Goal: Task Accomplishment & Management: Manage account settings

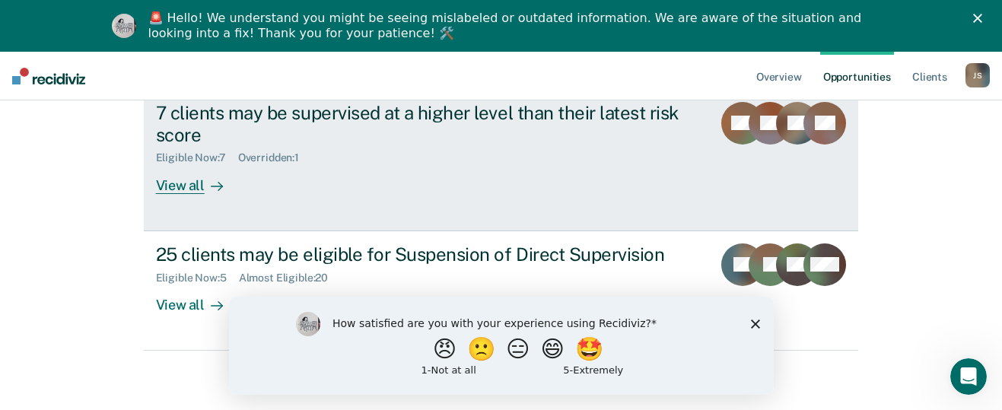
scroll to position [312, 0]
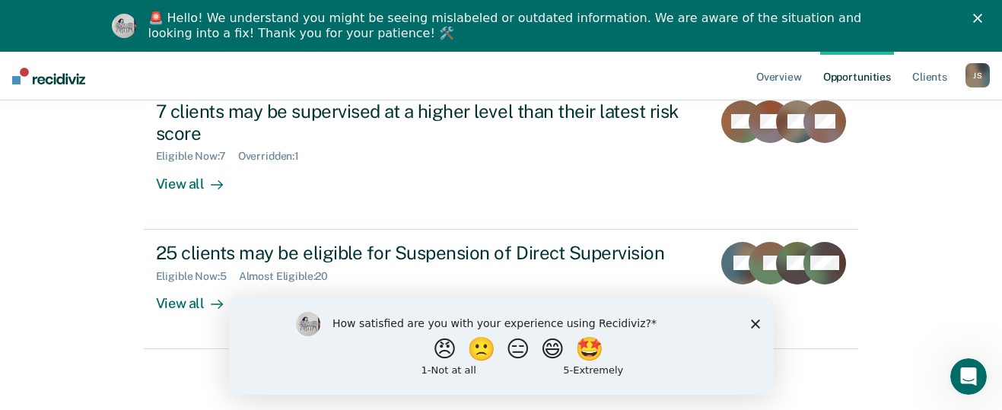
click at [755, 323] on polygon "Close survey" at bounding box center [755, 323] width 9 height 9
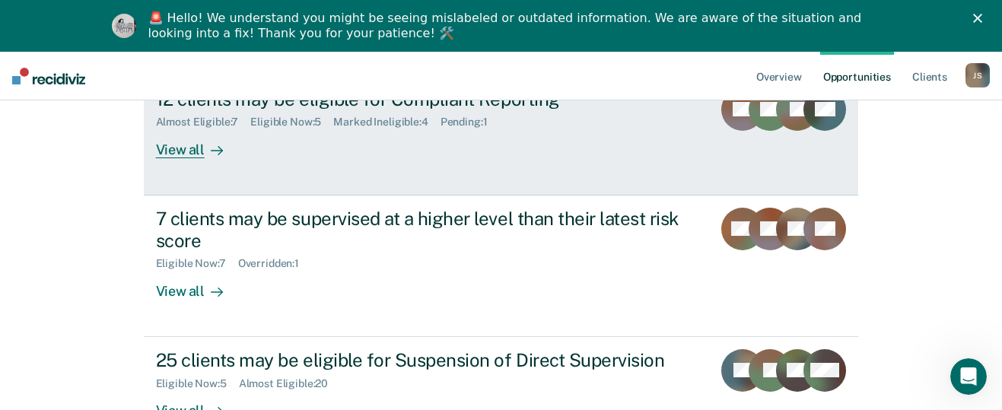
scroll to position [228, 0]
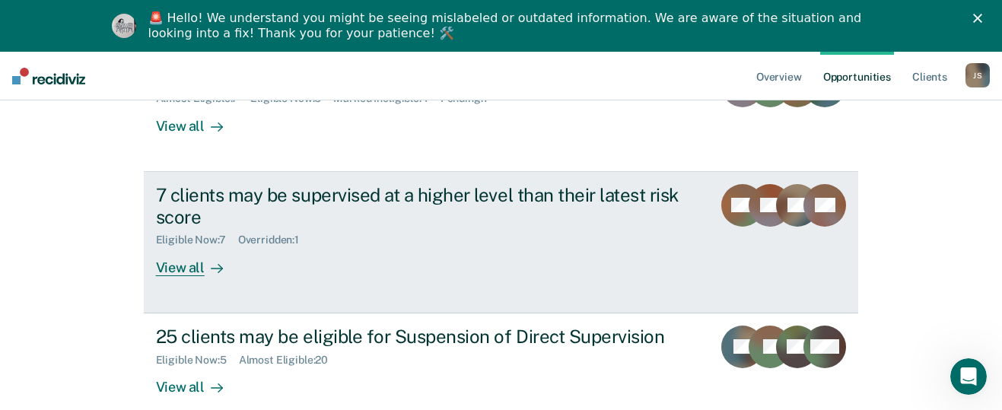
click at [190, 266] on div "View all" at bounding box center [198, 262] width 85 height 30
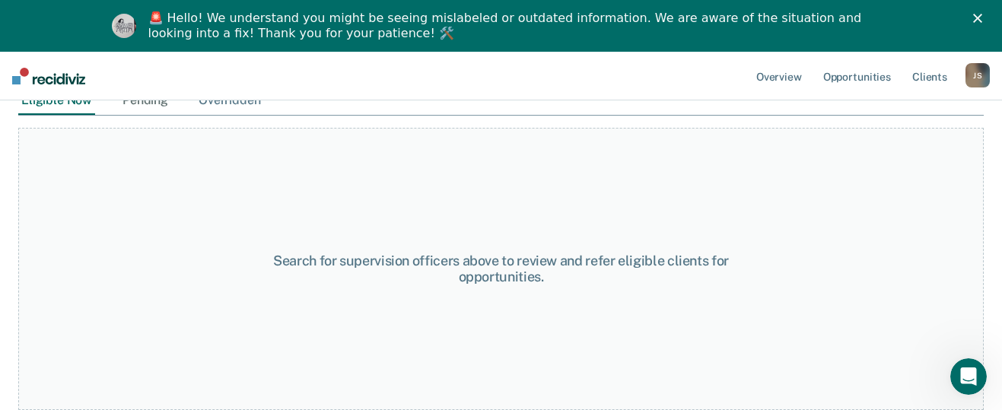
scroll to position [218, 0]
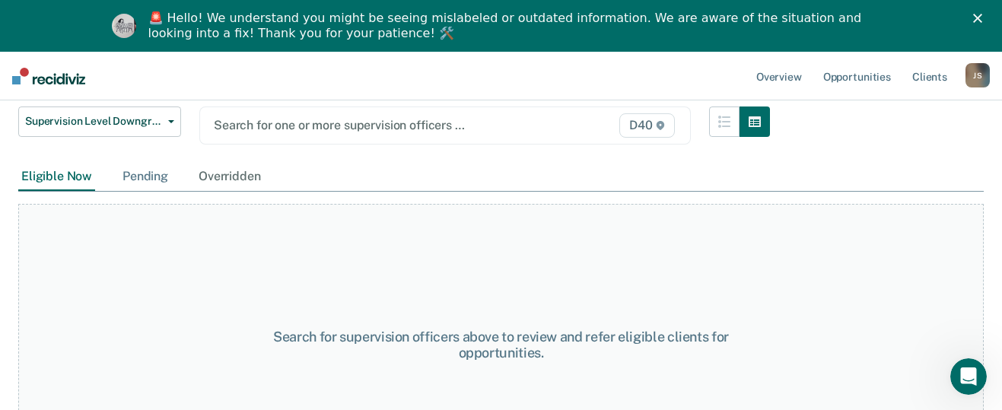
click at [133, 169] on div "Pending" at bounding box center [146, 177] width 52 height 28
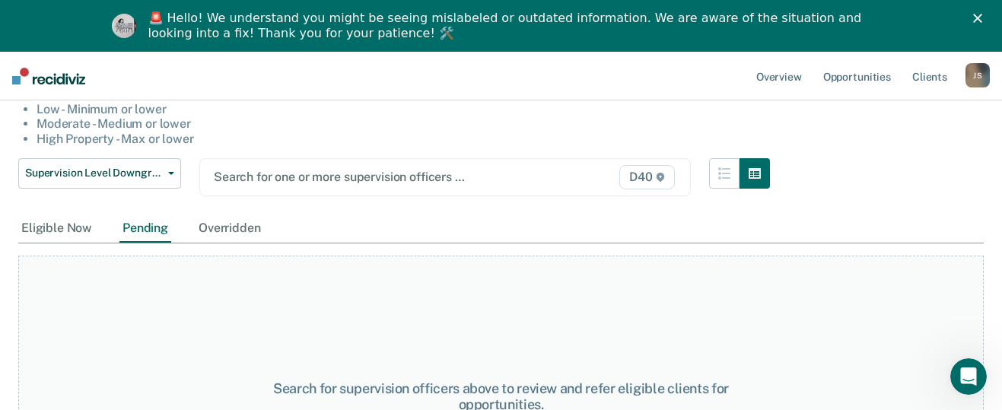
scroll to position [142, 0]
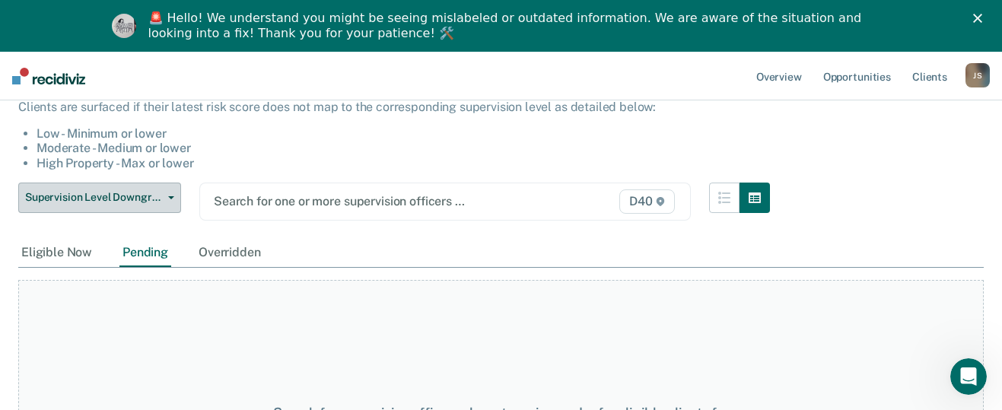
click at [166, 199] on span "button" at bounding box center [168, 197] width 12 height 3
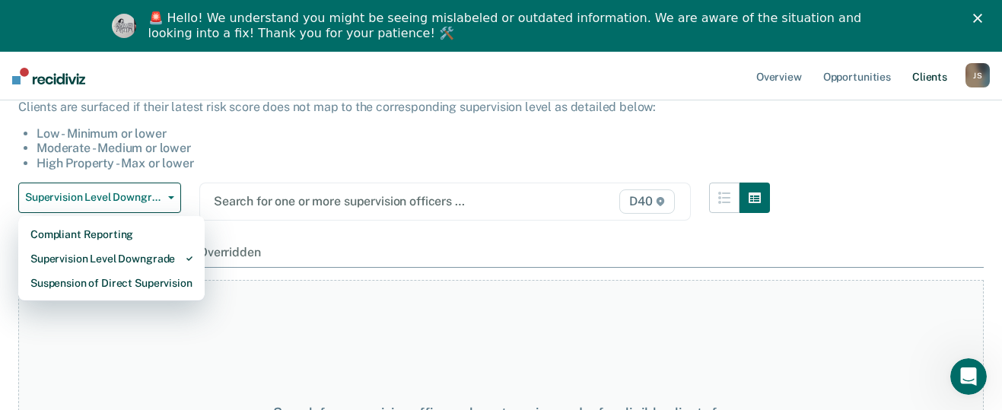
click at [928, 76] on link "Client s" at bounding box center [930, 76] width 41 height 49
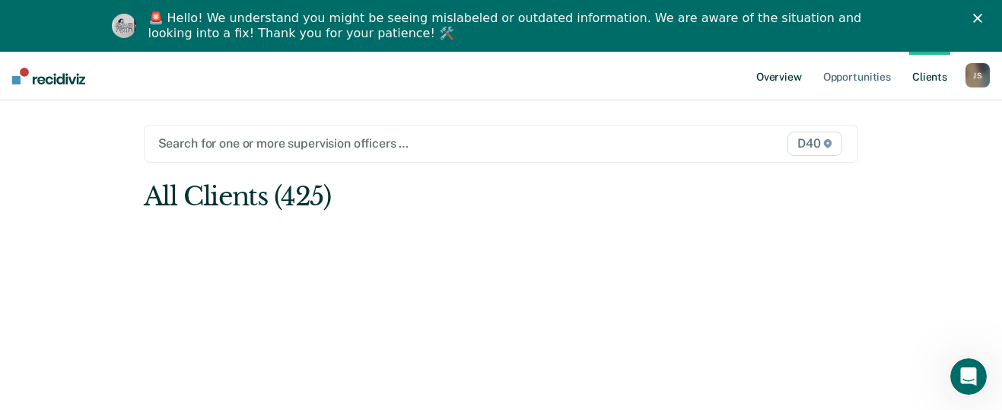
click at [782, 72] on link "Overview" at bounding box center [780, 76] width 52 height 49
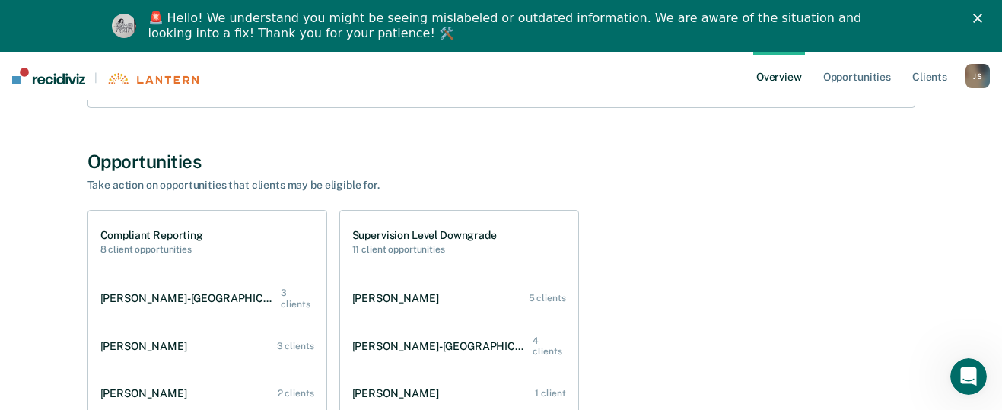
scroll to position [304, 0]
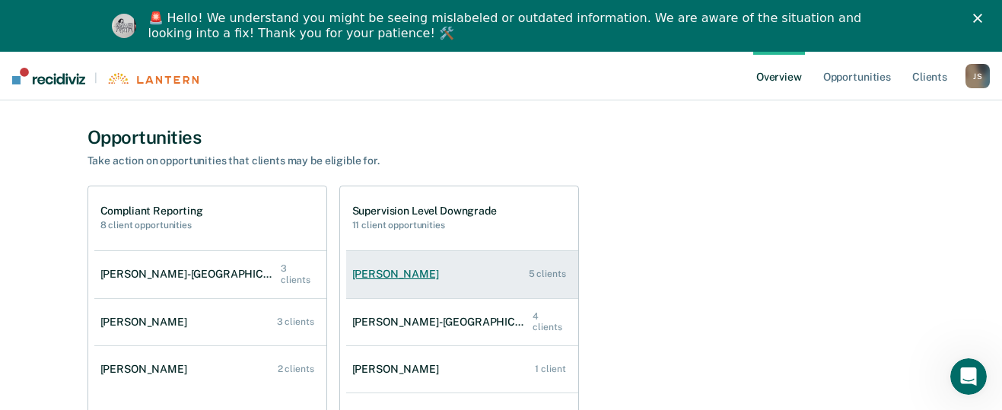
click at [391, 270] on div "[PERSON_NAME]" at bounding box center [398, 274] width 93 height 13
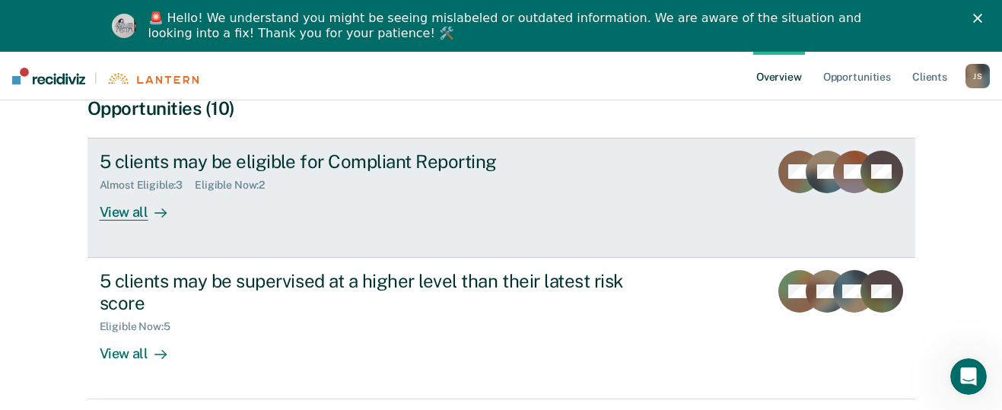
scroll to position [319, 0]
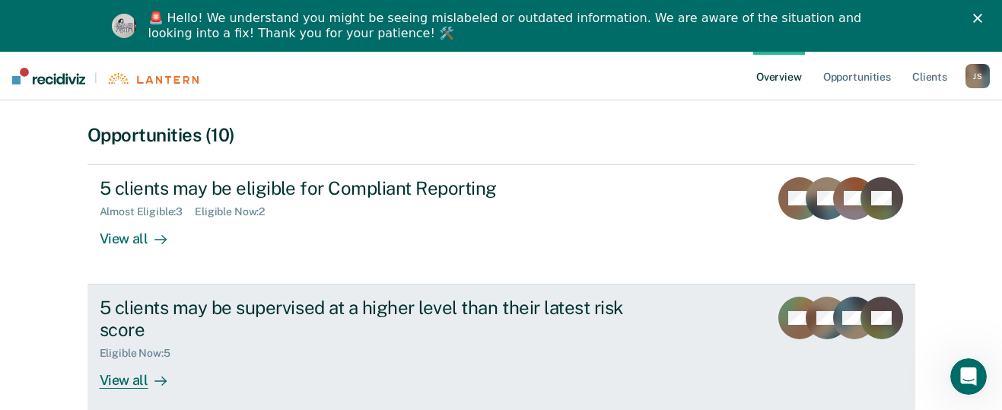
click at [138, 362] on div "View all" at bounding box center [142, 374] width 85 height 30
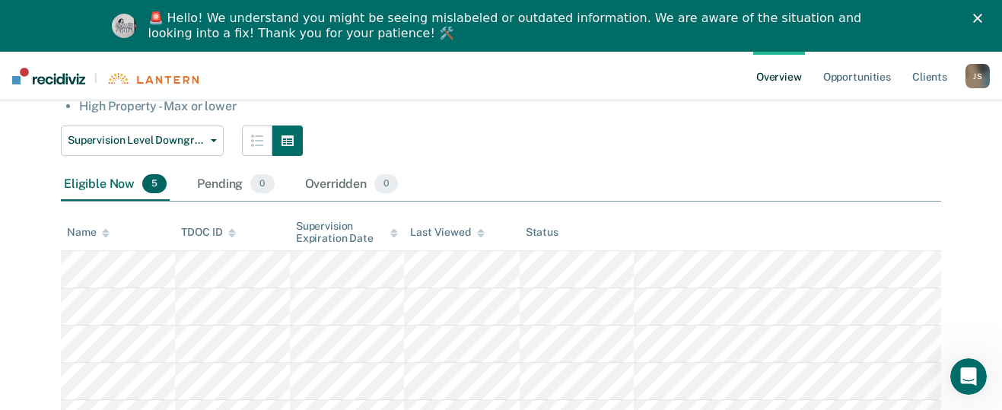
scroll to position [274, 0]
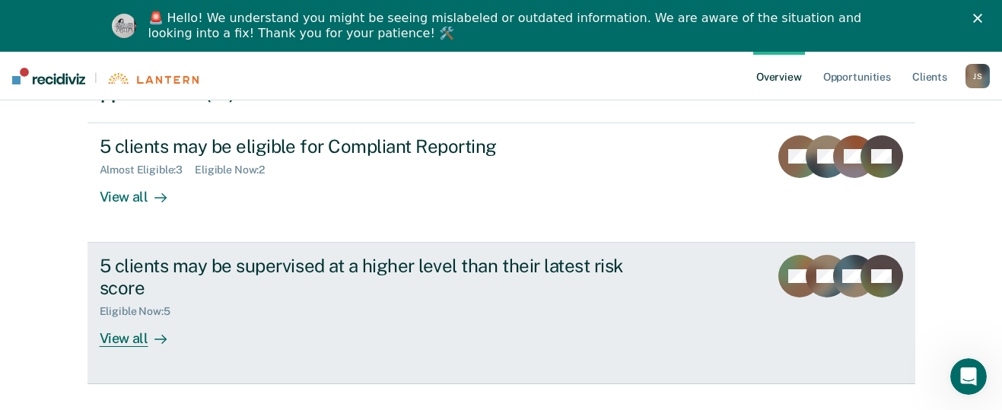
scroll to position [395, 0]
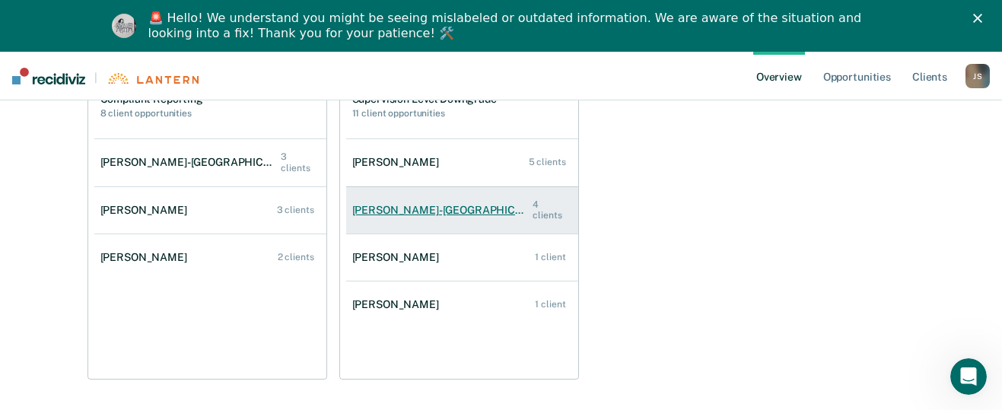
scroll to position [381, 0]
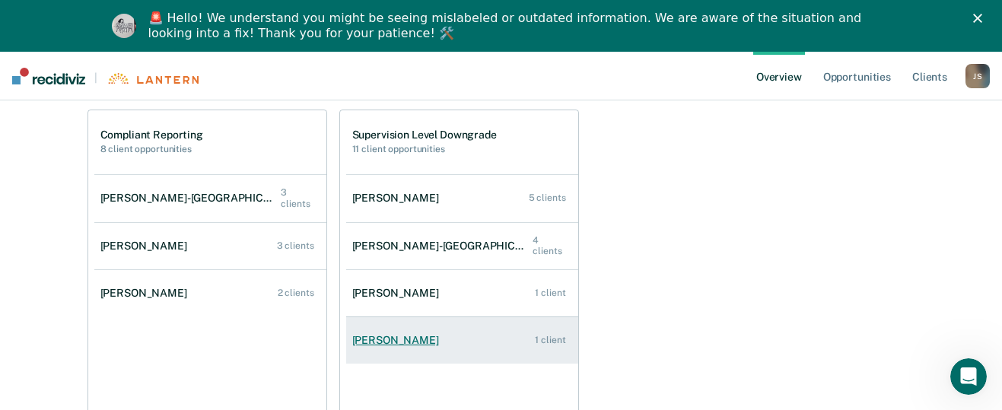
click at [375, 337] on div "[PERSON_NAME]" at bounding box center [398, 340] width 93 height 13
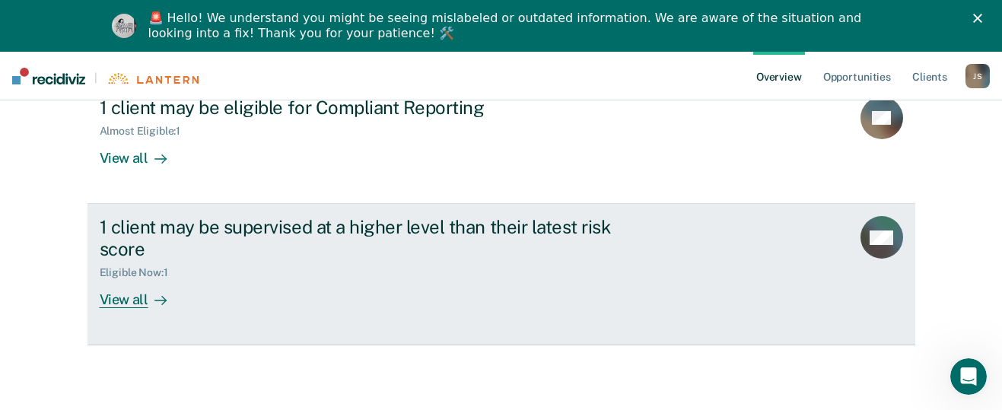
click at [126, 303] on div "View all" at bounding box center [142, 294] width 85 height 30
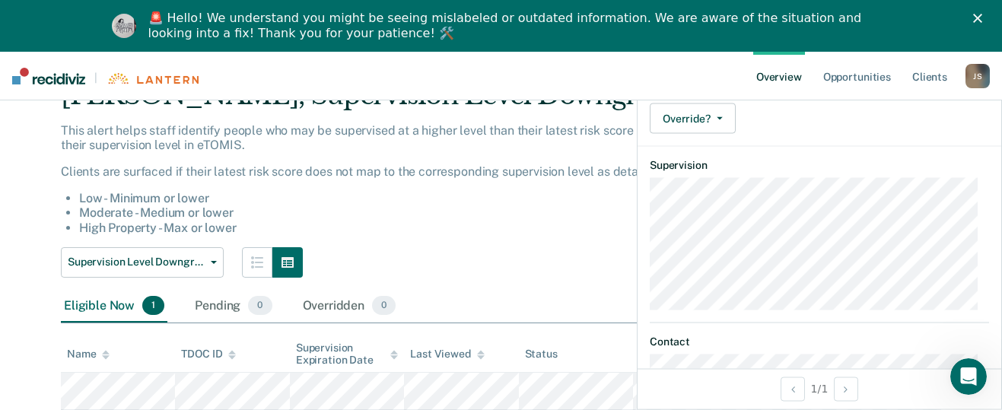
scroll to position [125, 0]
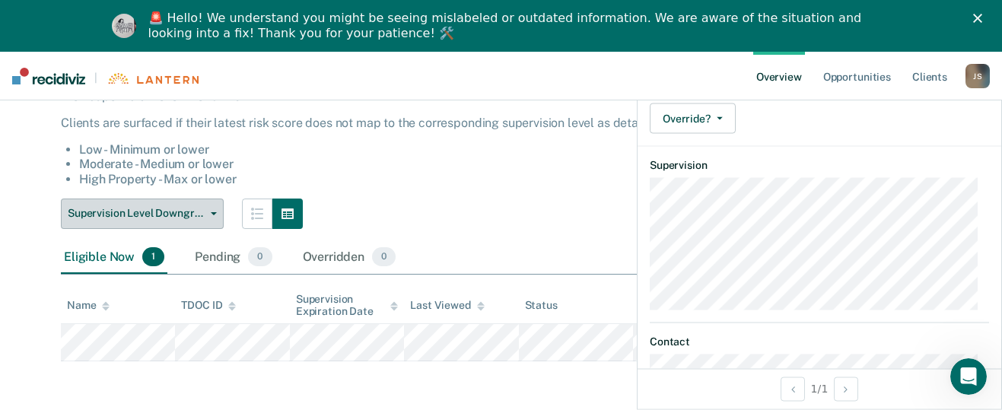
click at [217, 213] on button "Supervision Level Downgrade" at bounding box center [142, 214] width 163 height 30
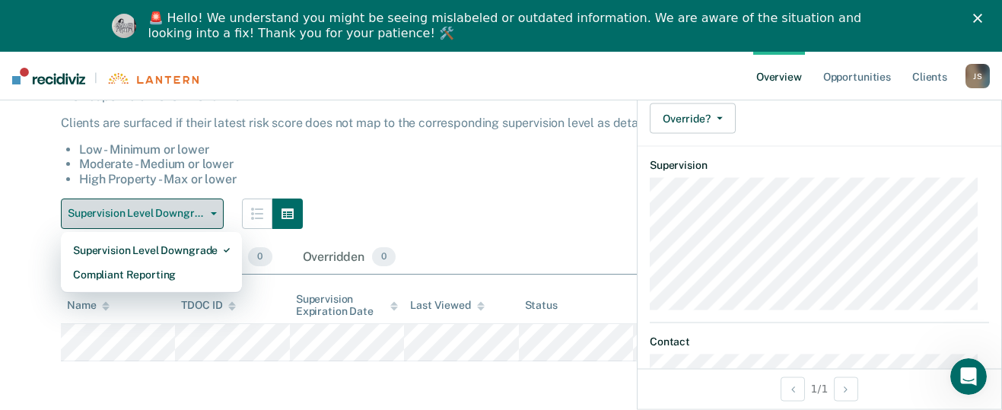
click at [217, 213] on button "Supervision Level Downgrade" at bounding box center [142, 214] width 163 height 30
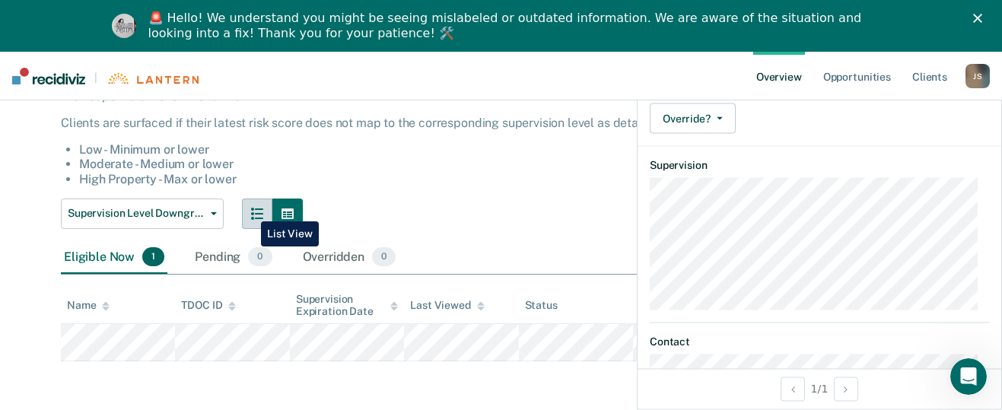
click at [250, 210] on button "button" at bounding box center [257, 214] width 30 height 30
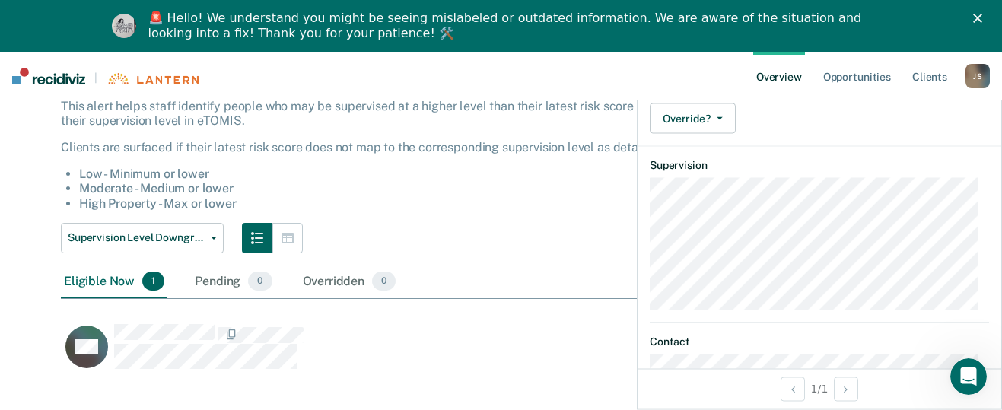
scroll to position [123, 0]
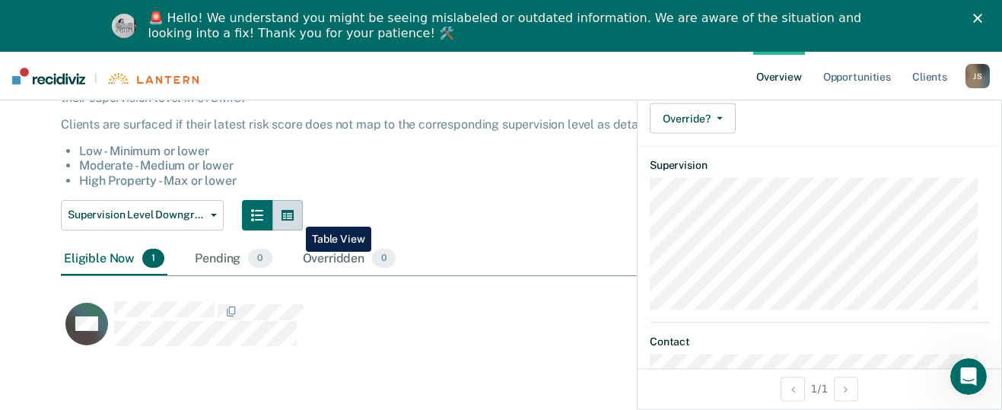
click at [295, 215] on button "button" at bounding box center [288, 215] width 30 height 30
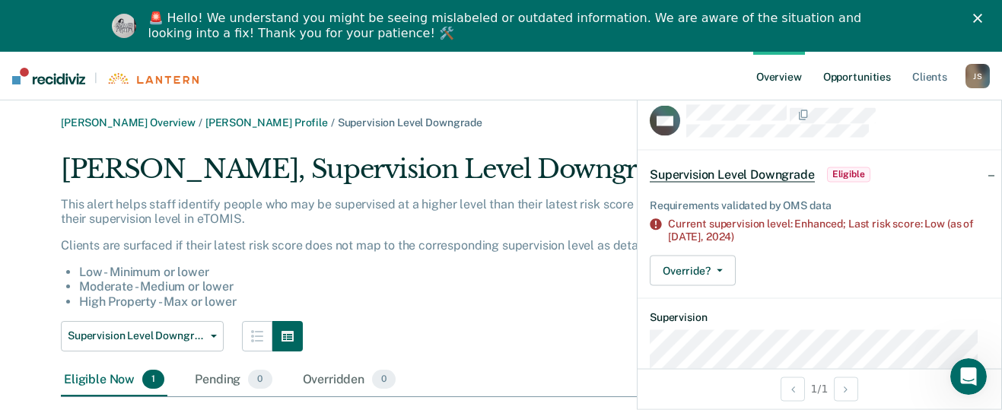
scroll to position [0, 0]
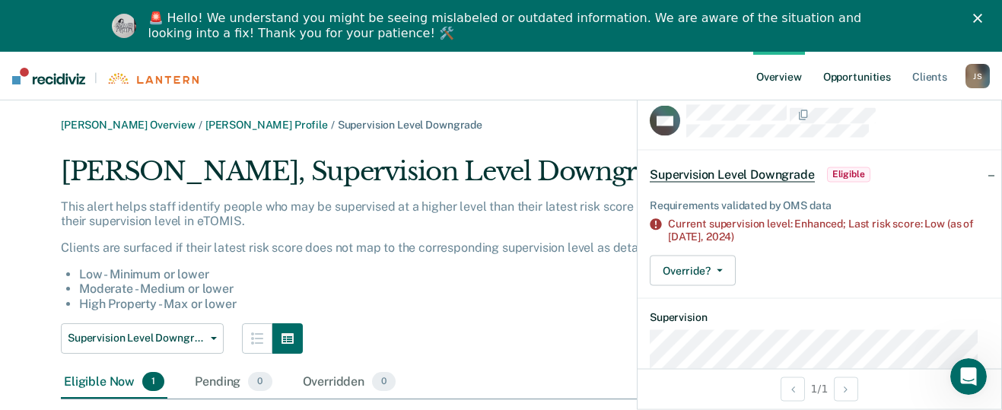
click at [862, 70] on link "Opportunities" at bounding box center [858, 76] width 74 height 49
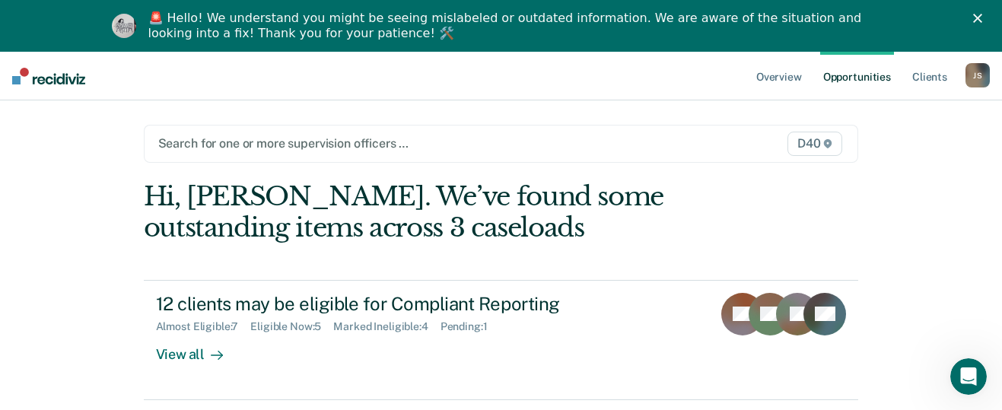
click at [292, 142] on div at bounding box center [398, 144] width 480 height 18
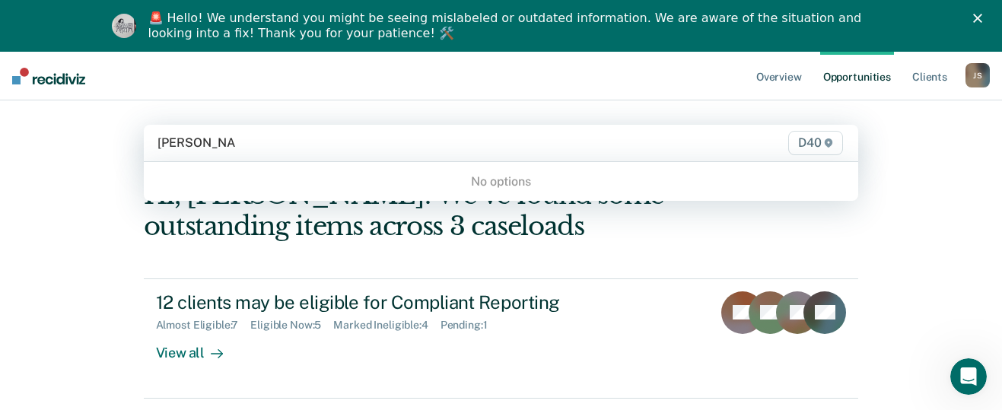
type input "[PERSON_NAME]"
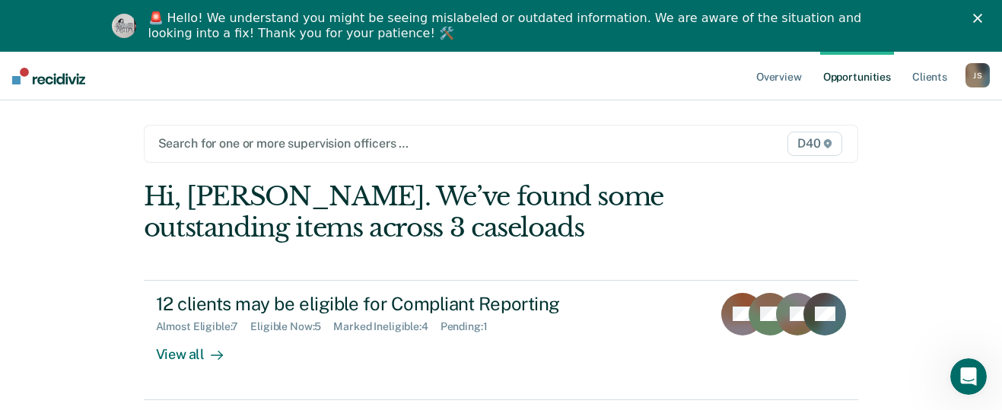
click at [822, 146] on span "D40" at bounding box center [815, 144] width 55 height 24
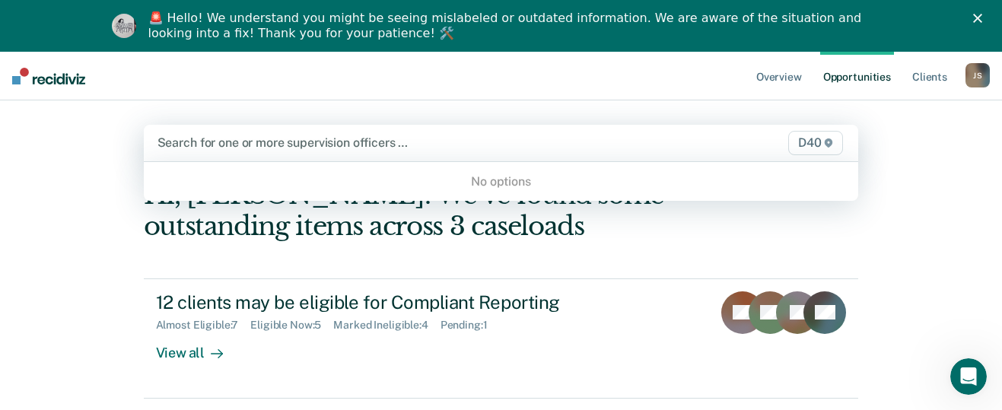
click at [841, 141] on span "D40" at bounding box center [816, 143] width 55 height 24
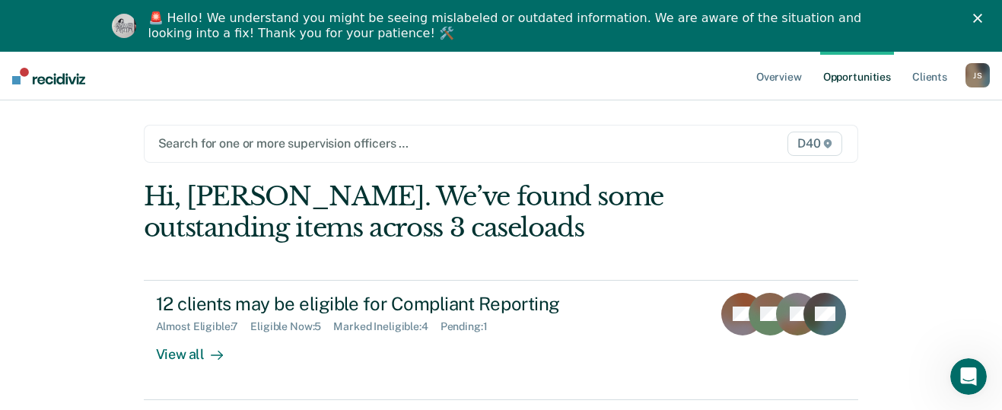
click at [841, 140] on span "D40" at bounding box center [815, 144] width 55 height 24
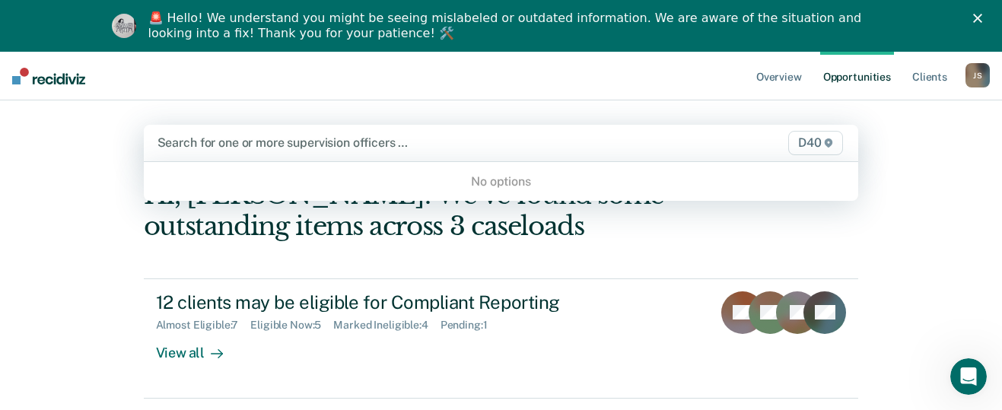
click at [841, 140] on span "D40" at bounding box center [816, 143] width 55 height 24
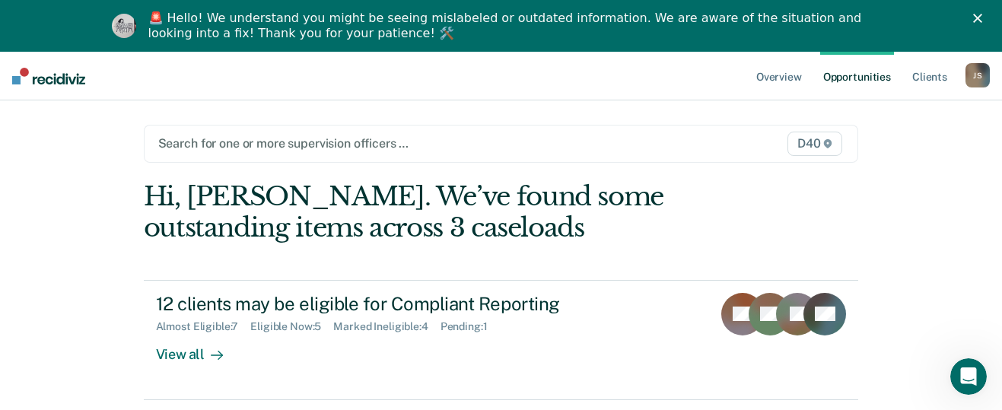
click at [387, 144] on div at bounding box center [398, 144] width 480 height 18
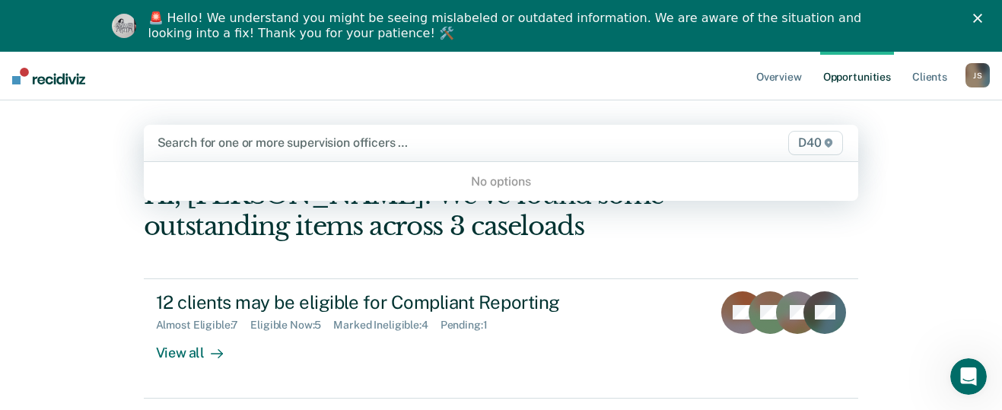
click at [387, 144] on div at bounding box center [398, 143] width 480 height 18
click at [410, 148] on div at bounding box center [398, 143] width 480 height 18
click at [477, 180] on div "No options" at bounding box center [502, 181] width 716 height 27
type input "g"
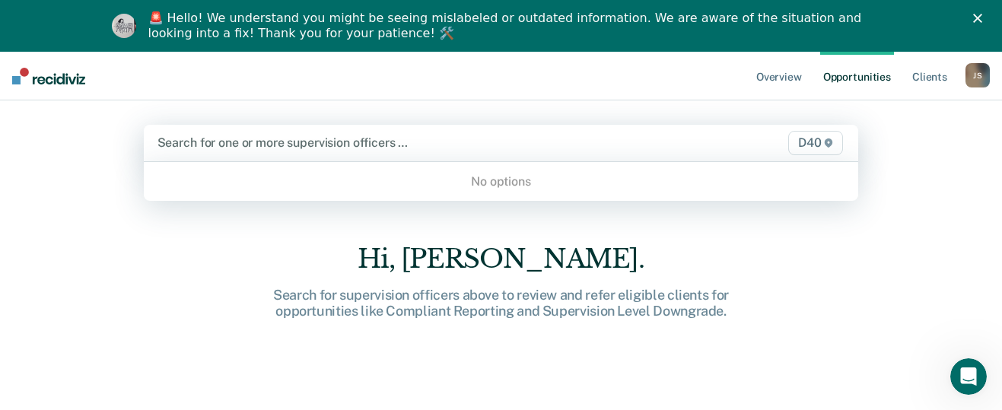
click at [218, 142] on div at bounding box center [398, 143] width 480 height 18
type input "[PERSON_NAME]"
click at [831, 139] on icon at bounding box center [828, 143] width 9 height 9
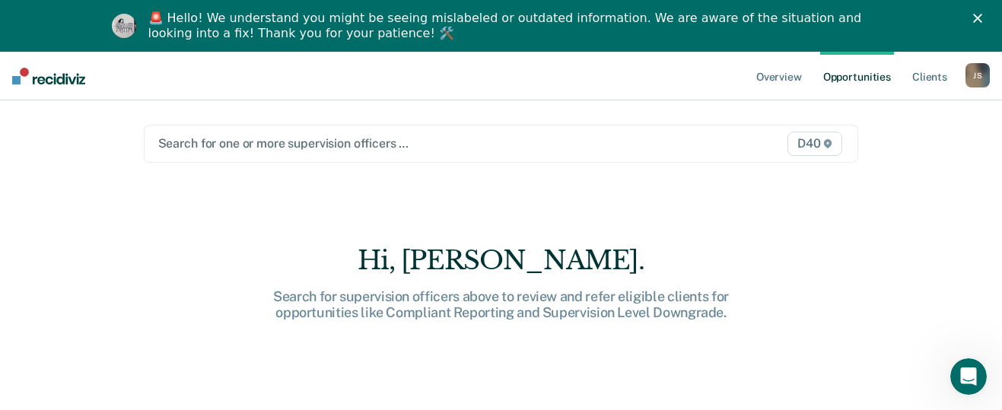
click at [831, 139] on icon at bounding box center [828, 143] width 9 height 9
click at [929, 73] on link "Client s" at bounding box center [930, 76] width 41 height 49
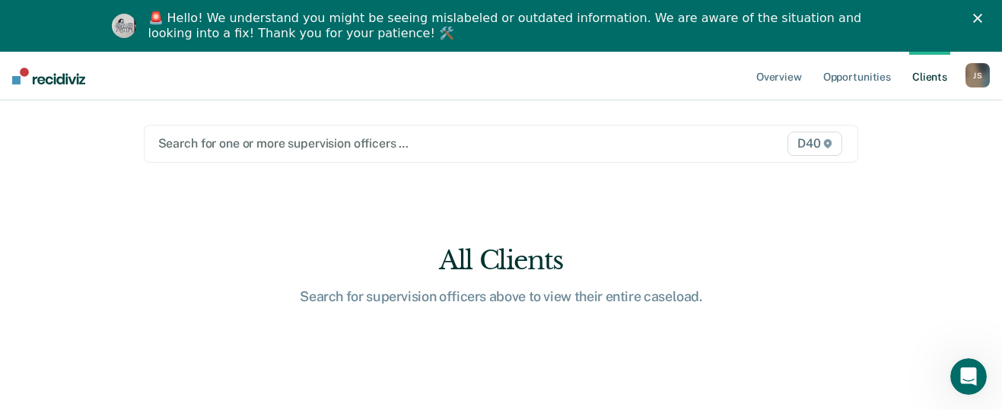
click at [160, 145] on div at bounding box center [398, 144] width 480 height 18
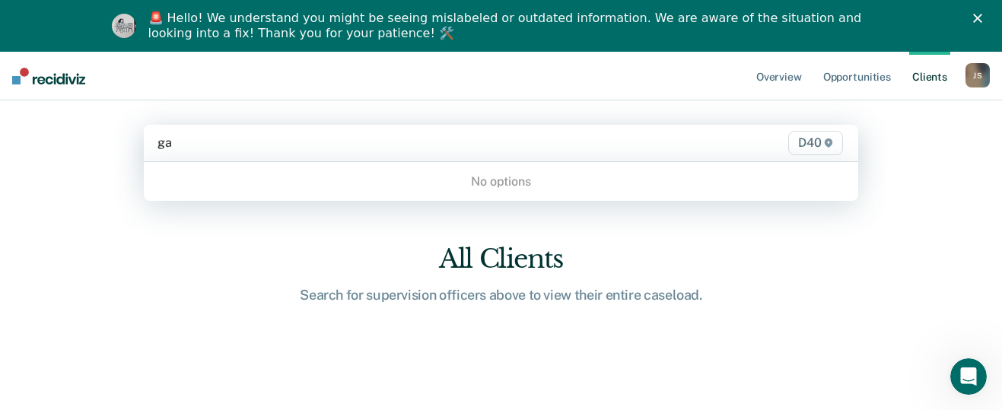
type input "g"
click at [483, 177] on div "No options" at bounding box center [502, 181] width 716 height 27
click at [494, 179] on div "No options" at bounding box center [502, 181] width 716 height 27
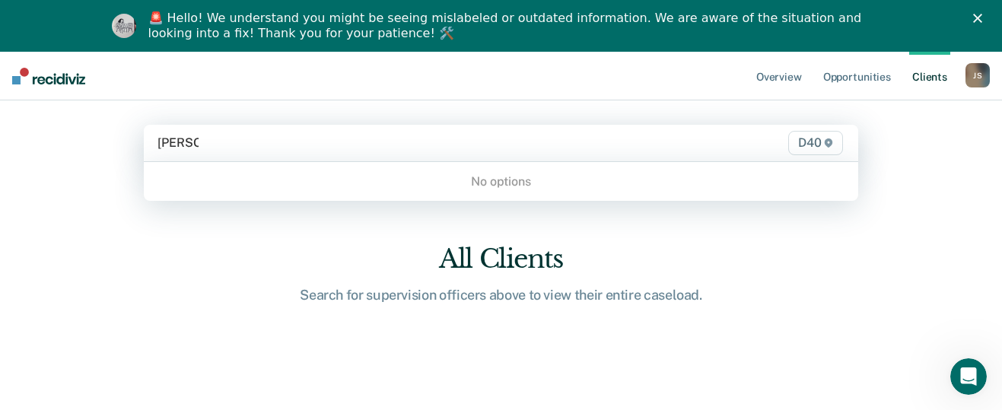
type input "[PERSON_NAME]"
click at [928, 142] on div "Overview Opportunities Client s [PERSON_NAME] [PERSON_NAME] Profile How it work…" at bounding box center [501, 257] width 1002 height 410
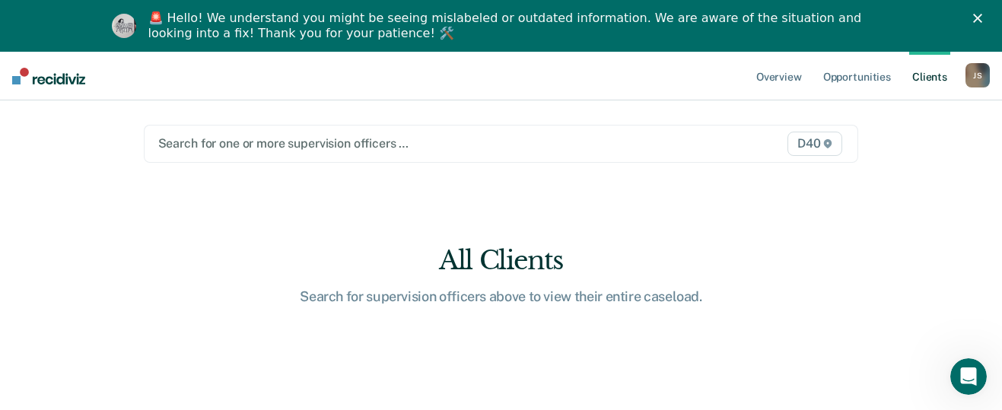
click at [935, 79] on link "Client s" at bounding box center [930, 76] width 41 height 49
click at [975, 72] on div "J S" at bounding box center [978, 75] width 24 height 24
click at [878, 78] on link "Opportunities" at bounding box center [858, 76] width 74 height 49
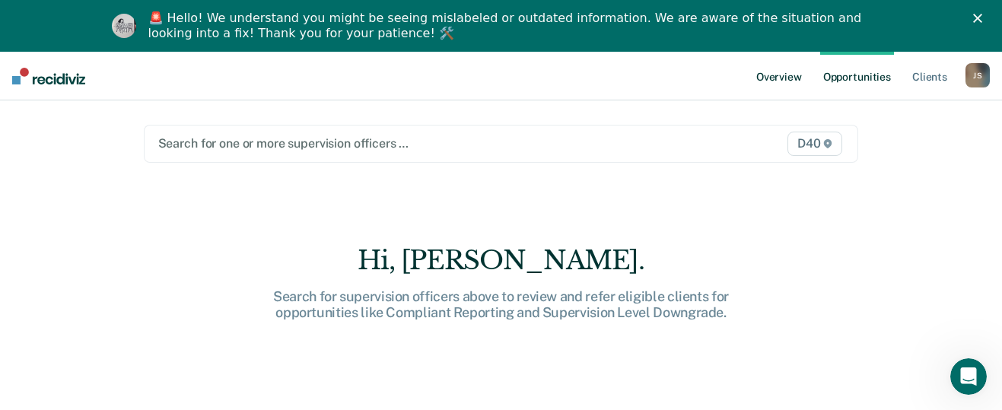
click at [796, 78] on link "Overview" at bounding box center [780, 76] width 52 height 49
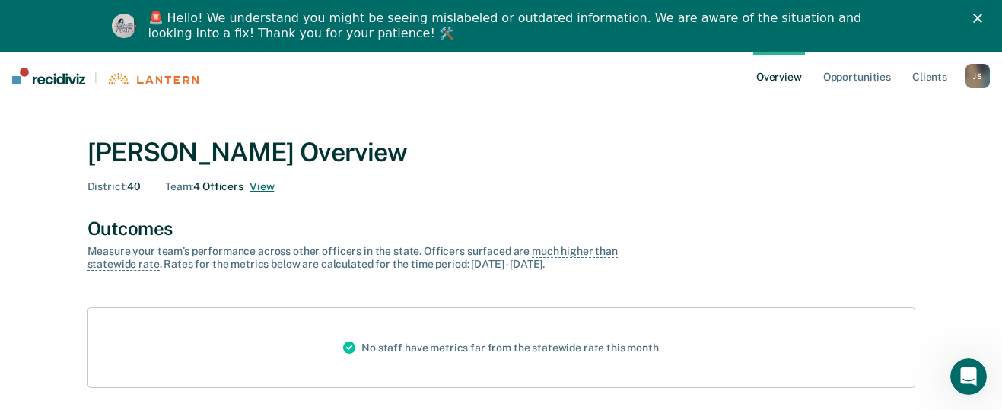
click at [266, 184] on button "View" at bounding box center [262, 186] width 24 height 13
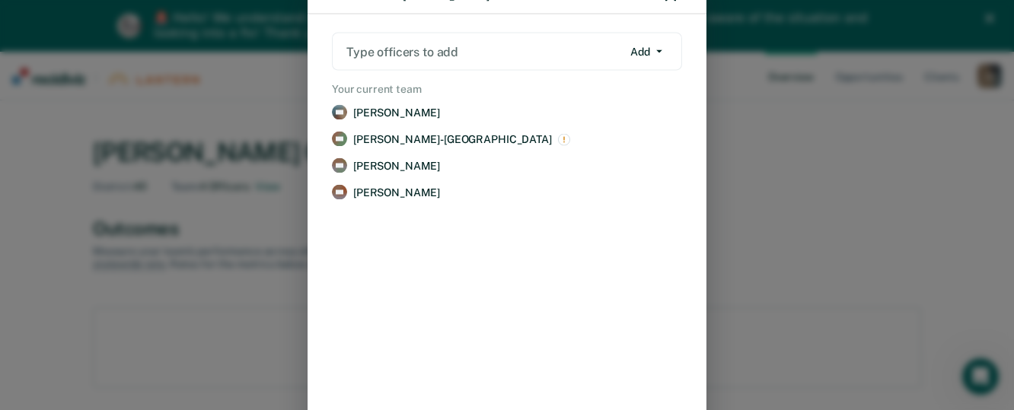
click at [869, 171] on div "4 officers on [PERSON_NAME] Team Type officers to add Add Add Remove Your curre…" at bounding box center [507, 205] width 1014 height 410
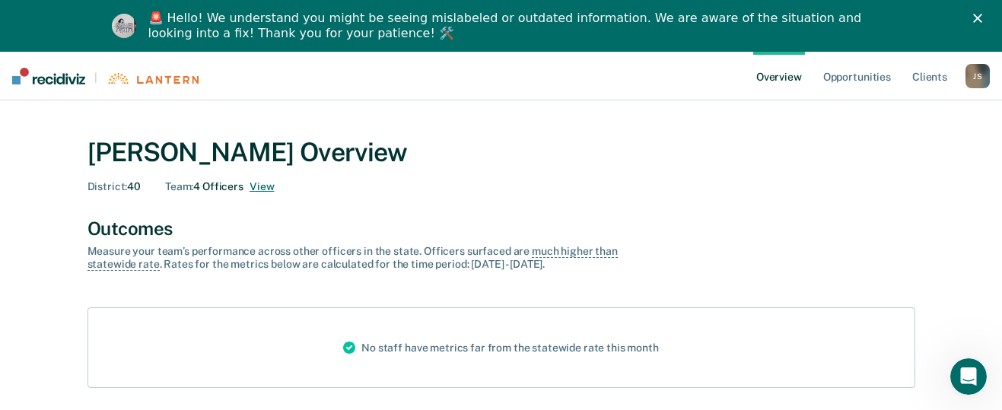
click at [259, 186] on button "View" at bounding box center [262, 186] width 24 height 13
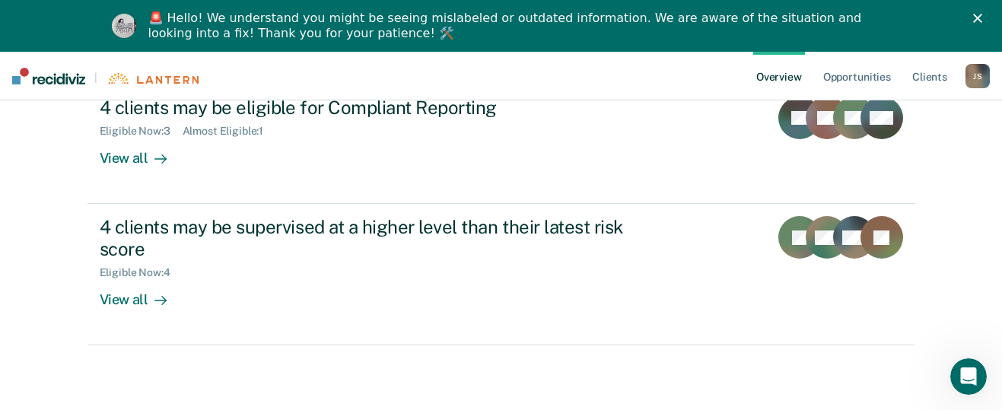
scroll to position [395, 0]
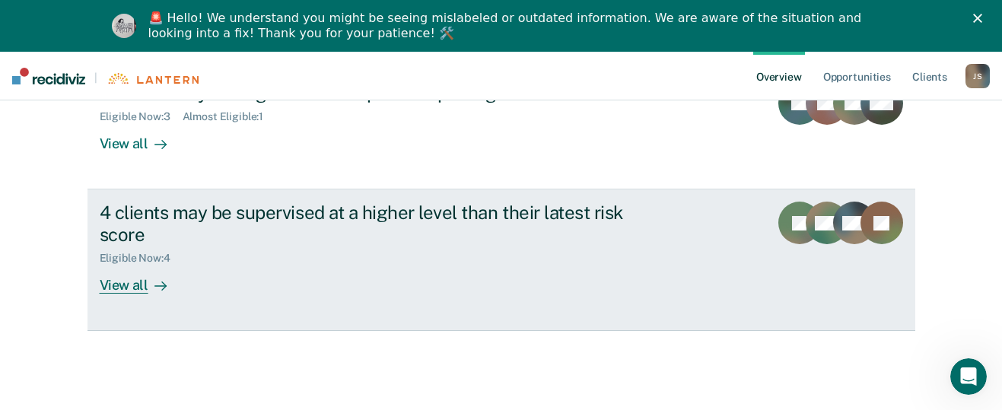
click at [141, 285] on div "View all" at bounding box center [142, 280] width 85 height 30
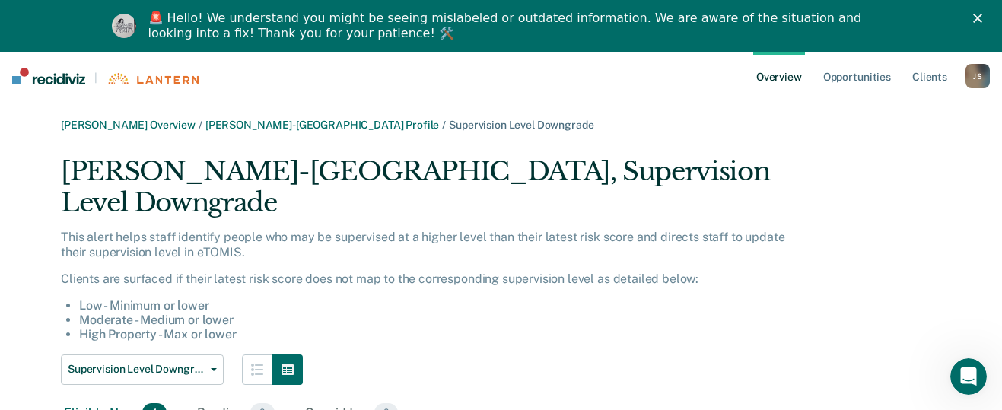
click at [990, 13] on div "🚨 Hello! We understand you might be seeing mislabeled or outdated information. …" at bounding box center [501, 26] width 1002 height 40
click at [983, 20] on polygon "Close" at bounding box center [978, 18] width 9 height 9
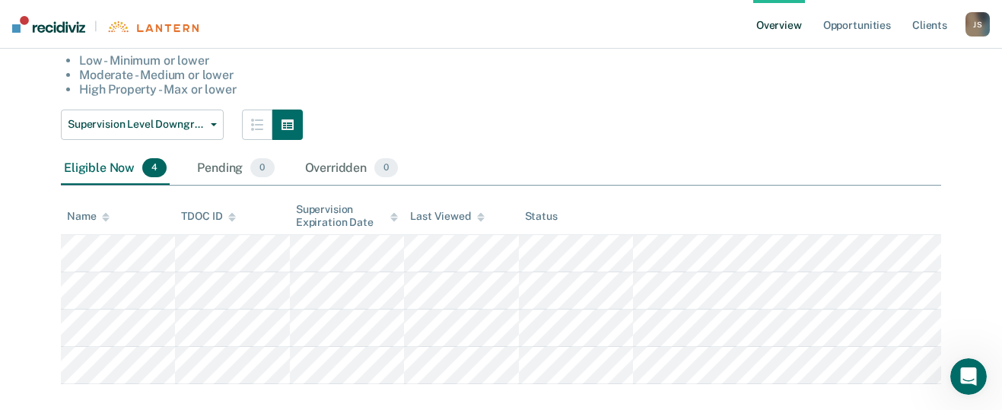
scroll to position [209, 0]
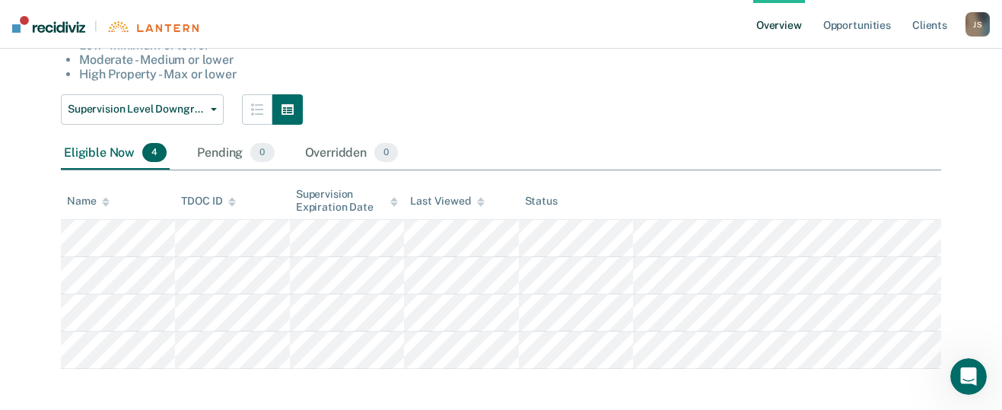
click at [971, 371] on icon "Open Intercom Messenger" at bounding box center [969, 377] width 25 height 25
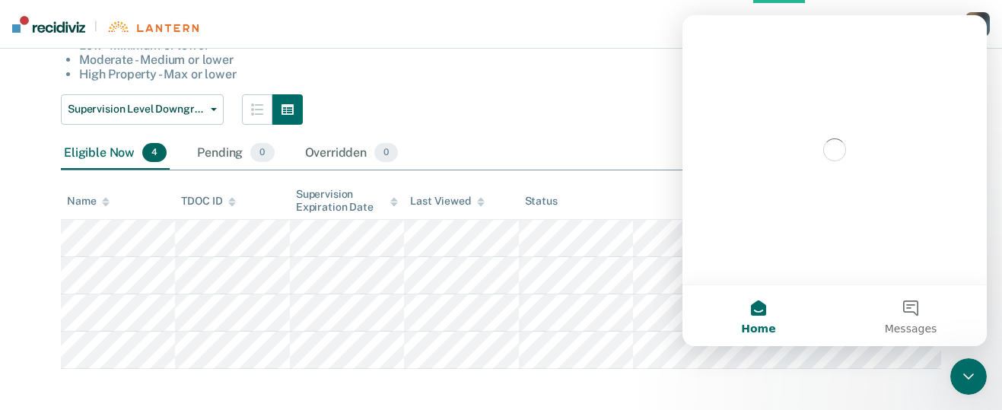
scroll to position [0, 0]
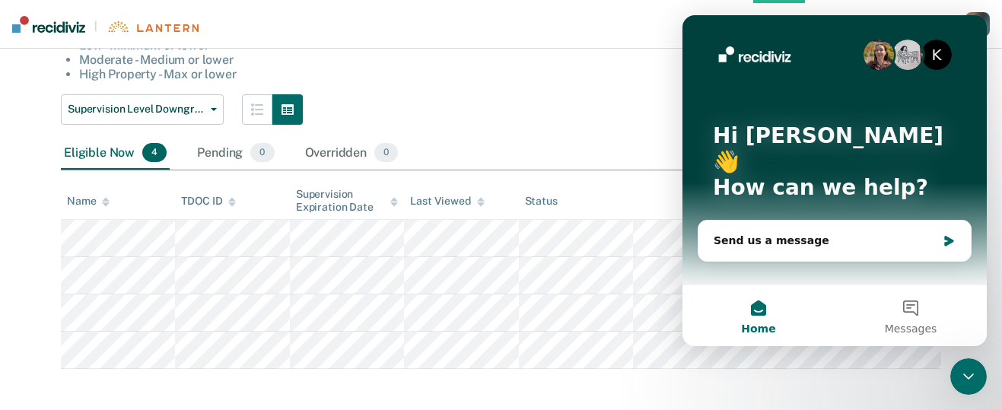
click at [760, 318] on button "Home" at bounding box center [759, 315] width 152 height 61
click at [706, 391] on main "[PERSON_NAME] Overview / [PERSON_NAME]-[GEOGRAPHIC_DATA] Profile / Supervision …" at bounding box center [501, 129] width 1002 height 578
drag, startPoint x: 859, startPoint y: 388, endPoint x: 919, endPoint y: 390, distance: 60.2
click at [863, 389] on main "[PERSON_NAME] Overview / [PERSON_NAME]-[GEOGRAPHIC_DATA] Profile / Supervision …" at bounding box center [501, 129] width 1002 height 578
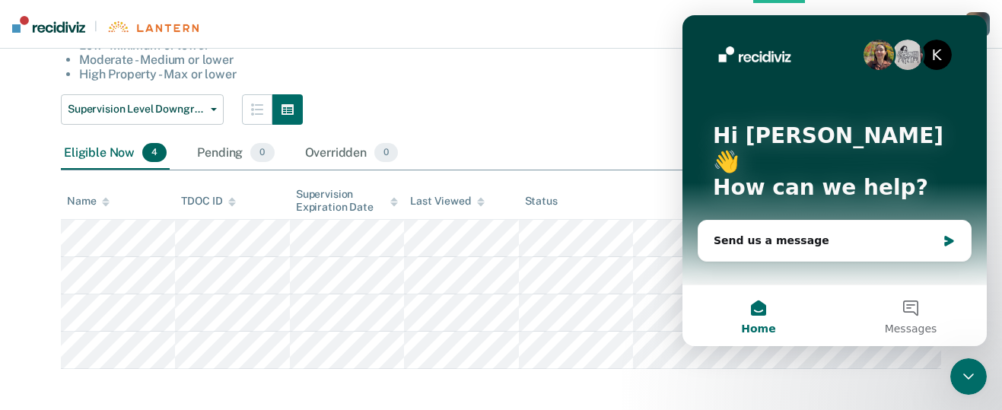
click at [970, 378] on icon "Close Intercom Messenger" at bounding box center [969, 377] width 11 height 6
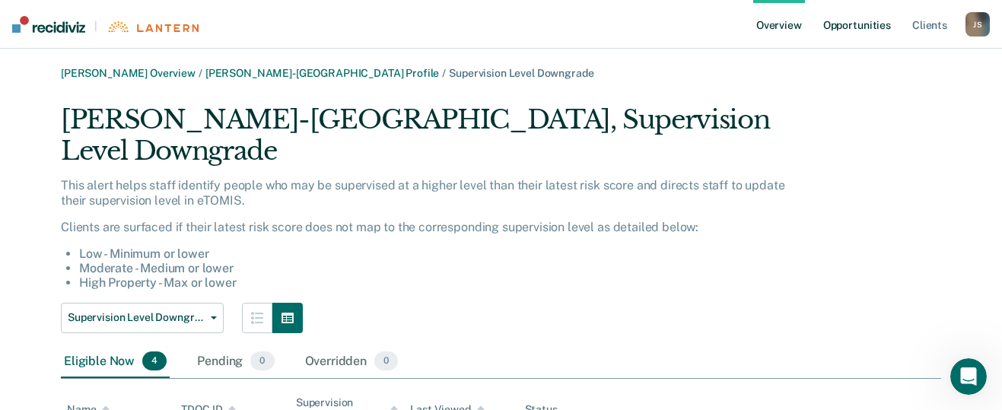
click at [861, 17] on link "Opportunities" at bounding box center [858, 24] width 74 height 49
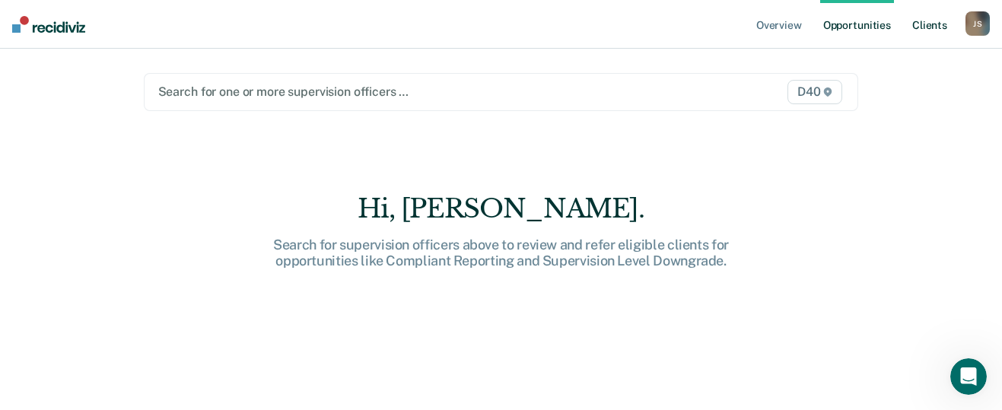
click at [931, 22] on link "Client s" at bounding box center [930, 24] width 41 height 49
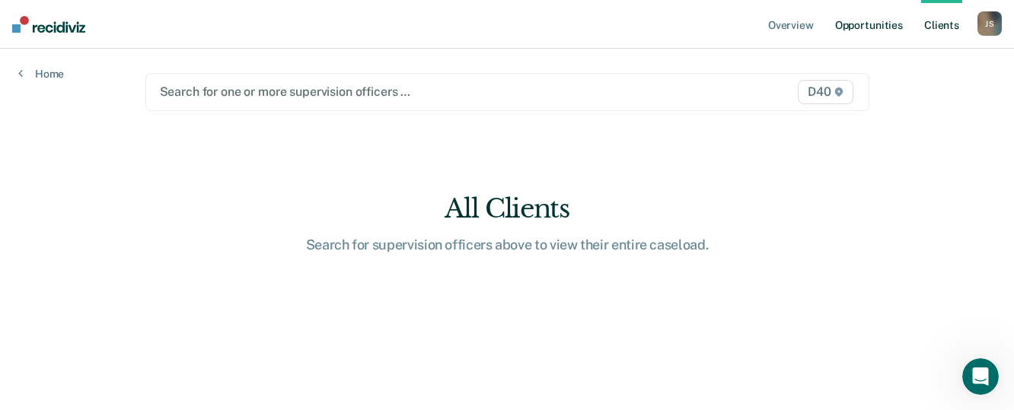
click at [872, 25] on link "Opportunities" at bounding box center [869, 24] width 74 height 49
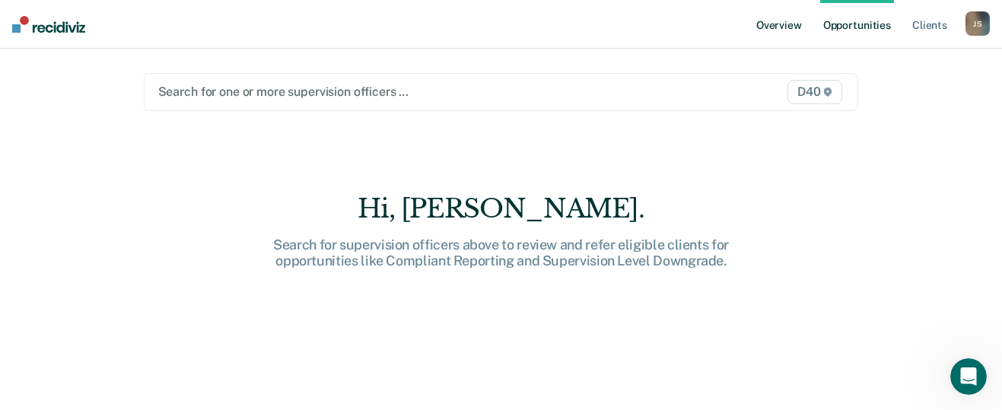
click at [789, 27] on link "Overview" at bounding box center [780, 24] width 52 height 49
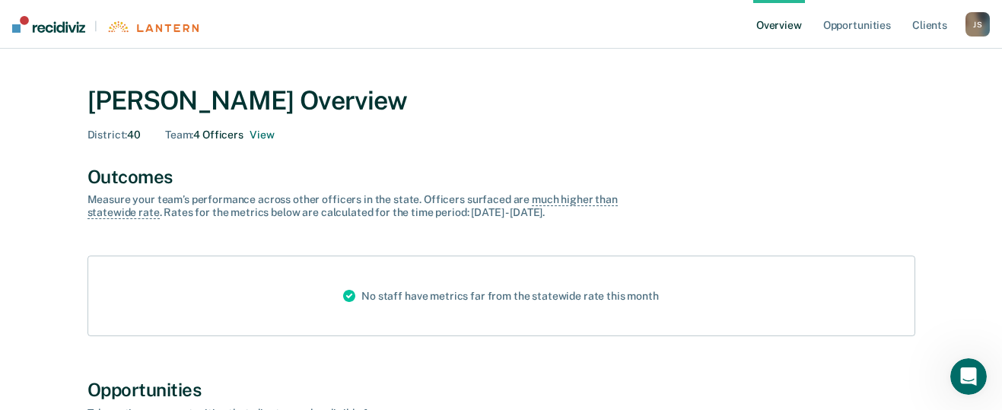
click at [30, 25] on img at bounding box center [48, 24] width 73 height 17
click at [851, 26] on link "Opportunities" at bounding box center [858, 24] width 74 height 49
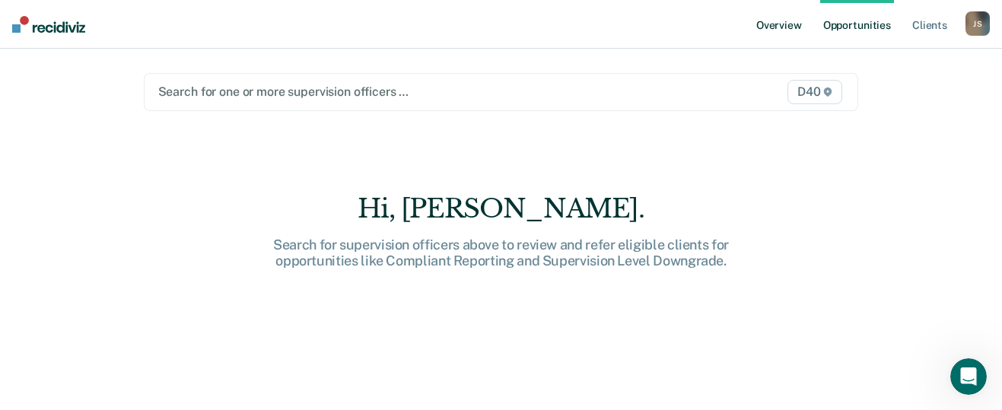
click at [794, 24] on link "Overview" at bounding box center [780, 24] width 52 height 49
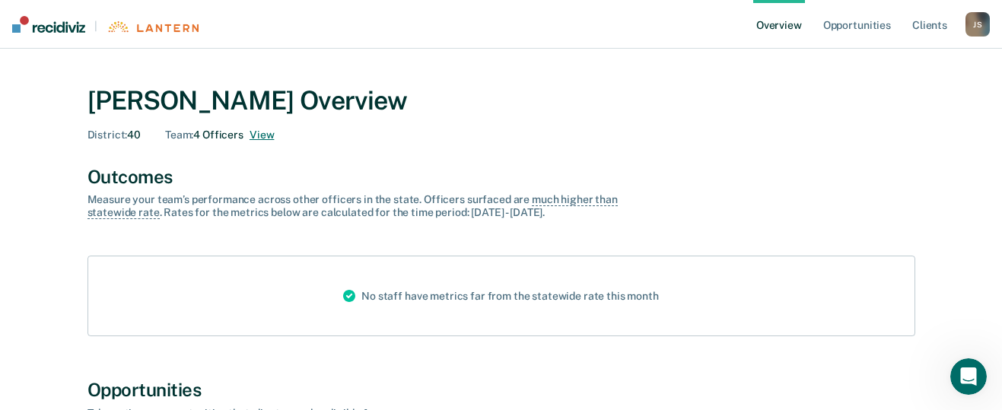
click at [266, 135] on button "View" at bounding box center [262, 135] width 24 height 13
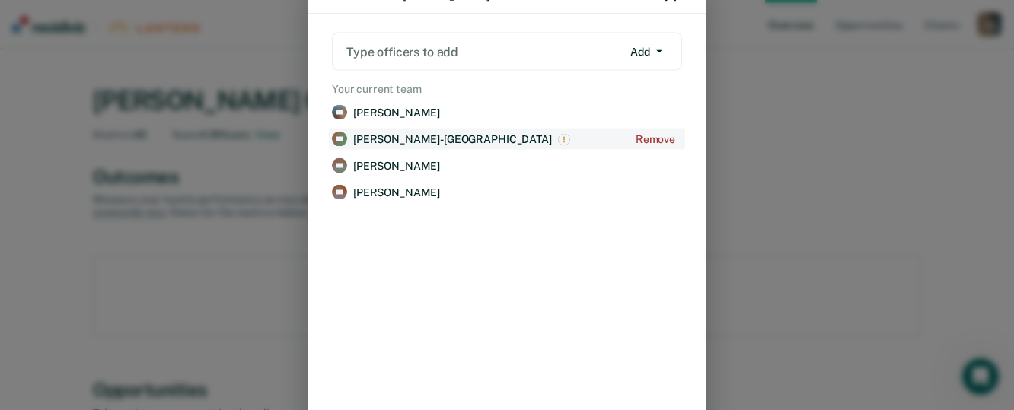
click at [347, 135] on link "AG [PERSON_NAME]-[GEOGRAPHIC_DATA] Remove" at bounding box center [507, 139] width 356 height 21
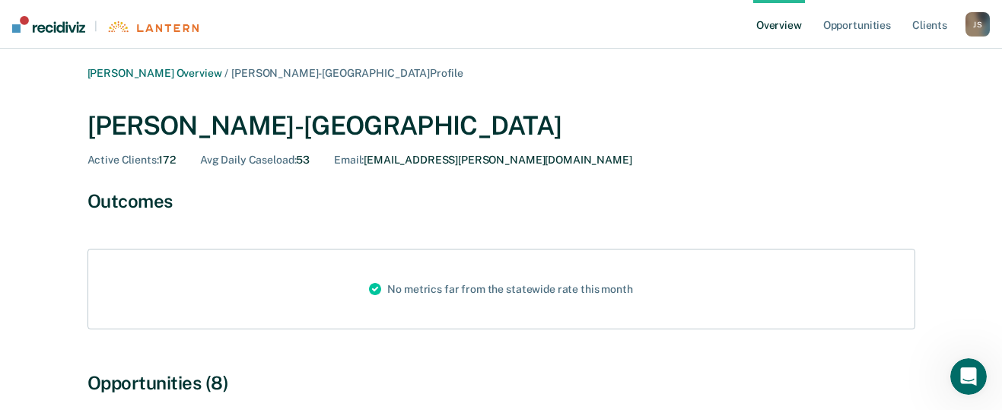
click at [247, 161] on span "Avg Daily Caseload :" at bounding box center [248, 160] width 96 height 12
